Goal: Check status

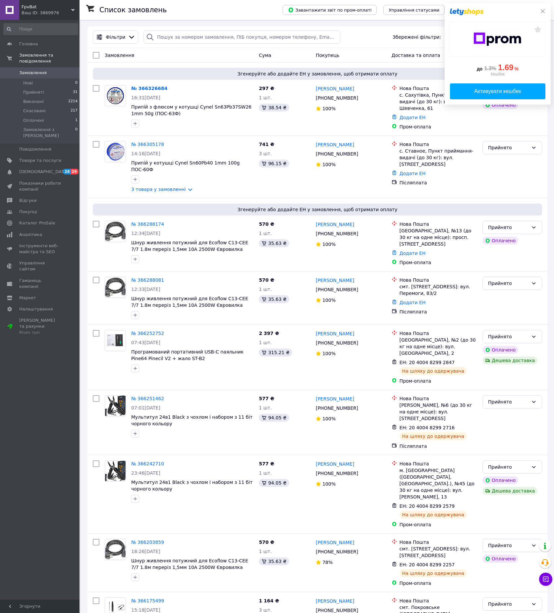
click at [542, 10] on icon at bounding box center [542, 11] width 5 height 5
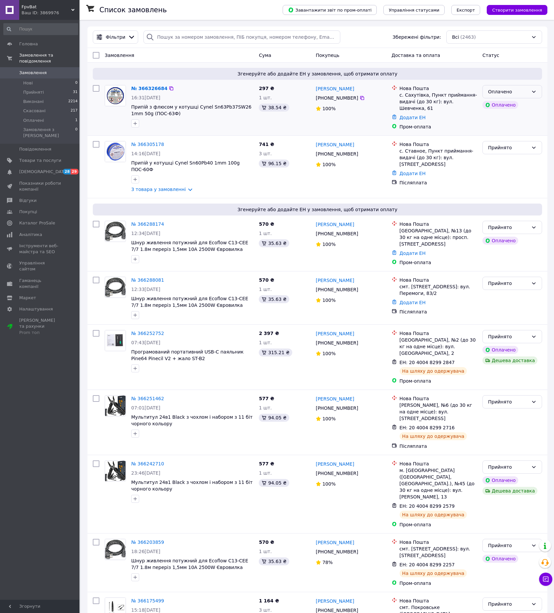
click at [531, 93] on icon at bounding box center [533, 91] width 5 height 5
click at [510, 106] on li "Прийнято" at bounding box center [512, 106] width 59 height 12
click at [152, 86] on link "№ 366326684" at bounding box center [149, 88] width 36 height 5
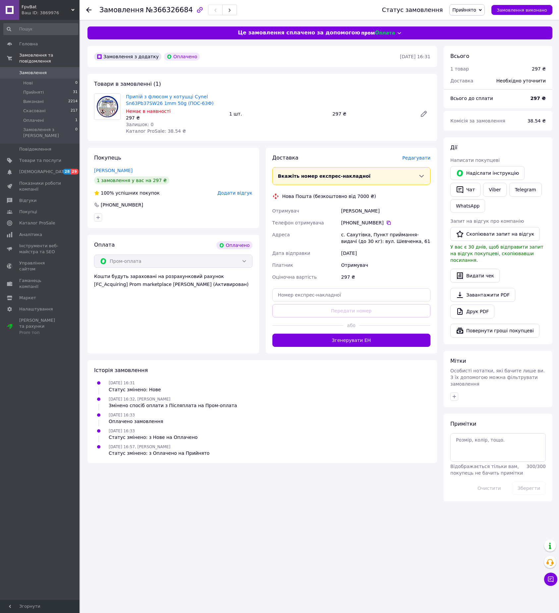
click at [90, 9] on icon at bounding box center [88, 9] width 5 height 5
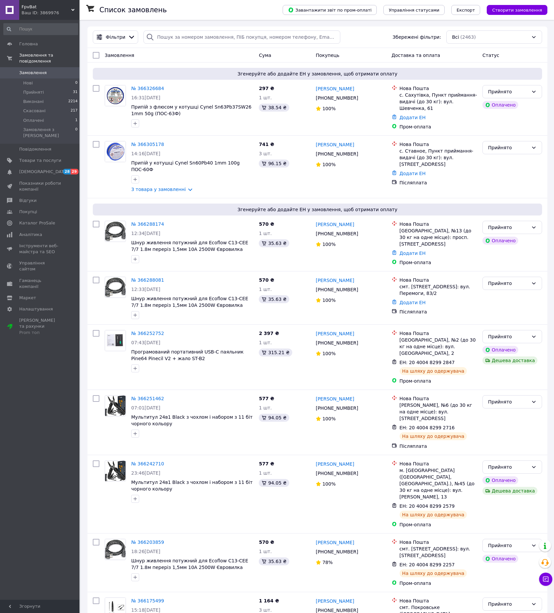
click at [186, 4] on div "Список замовлень" at bounding box center [184, 10] width 170 height 20
